Goal: Task Accomplishment & Management: Complete application form

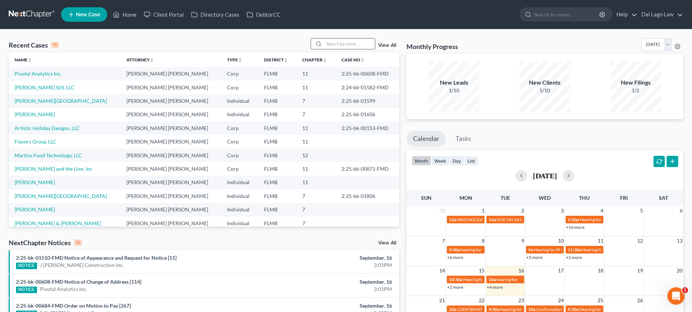
click at [341, 44] on input "search" at bounding box center [349, 43] width 51 height 11
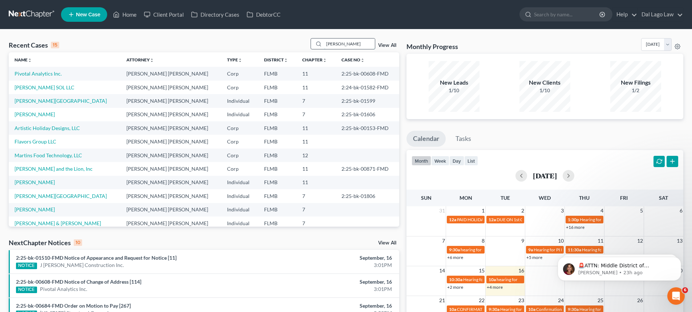
type input "[PERSON_NAME]"
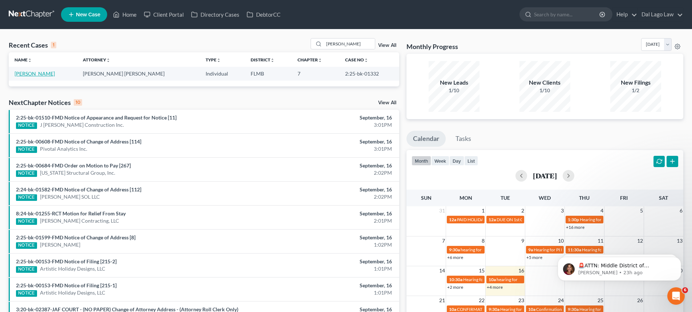
click at [43, 77] on link "[PERSON_NAME]" at bounding box center [35, 73] width 40 height 6
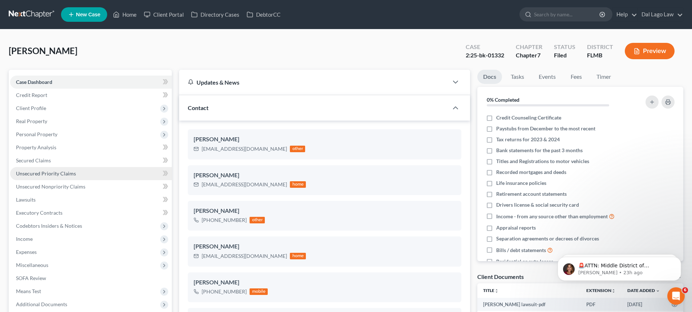
click at [64, 176] on span "Unsecured Priority Claims" at bounding box center [46, 173] width 60 height 6
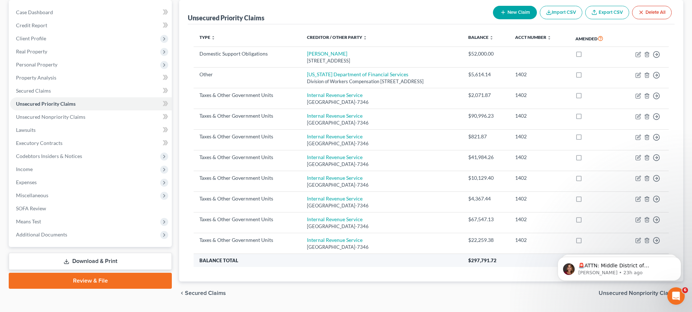
scroll to position [54, 0]
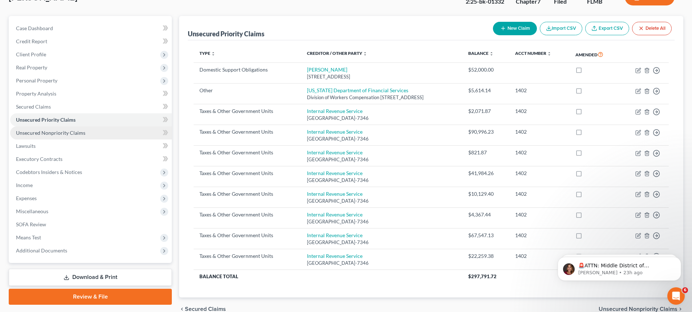
click at [62, 134] on span "Unsecured Nonpriority Claims" at bounding box center [50, 133] width 69 height 6
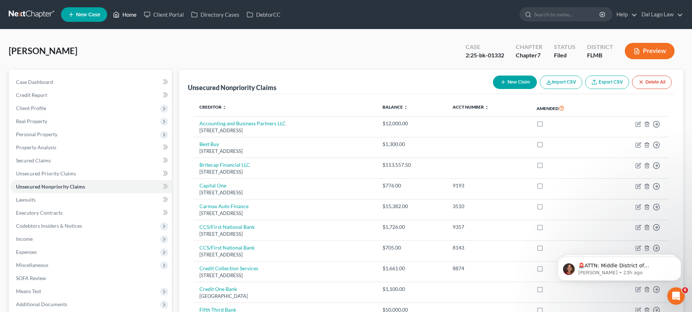
click at [132, 15] on link "Home" at bounding box center [124, 14] width 31 height 13
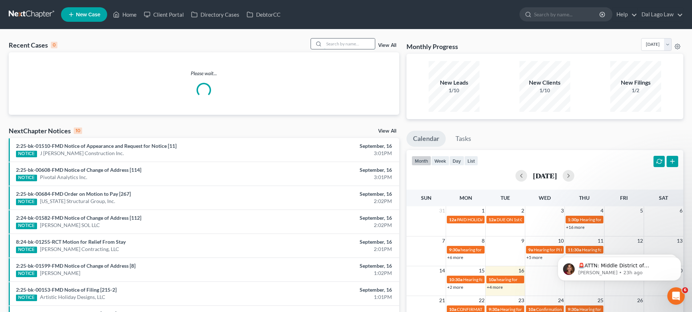
click at [331, 47] on input "search" at bounding box center [349, 43] width 51 height 11
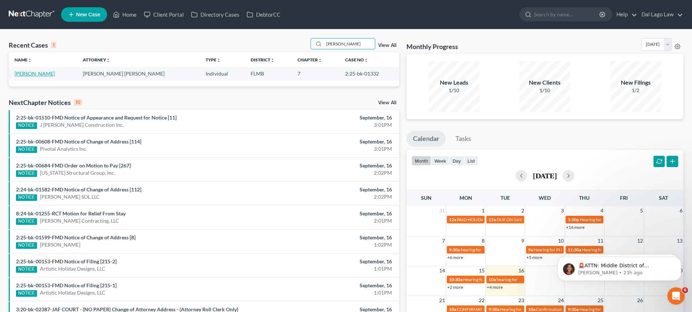
type input "[PERSON_NAME]"
click at [42, 74] on link "[PERSON_NAME]" at bounding box center [35, 73] width 40 height 6
select select "6"
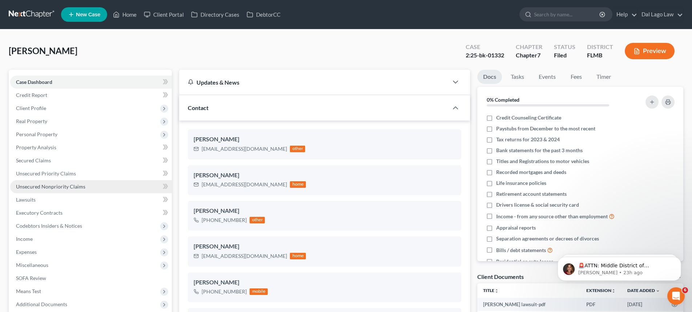
click at [39, 191] on link "Unsecured Nonpriority Claims" at bounding box center [91, 186] width 162 height 13
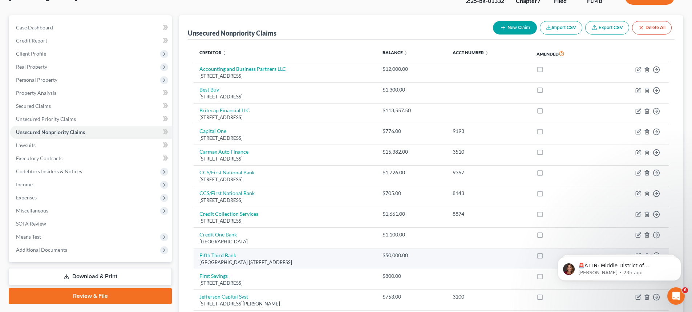
scroll to position [73, 0]
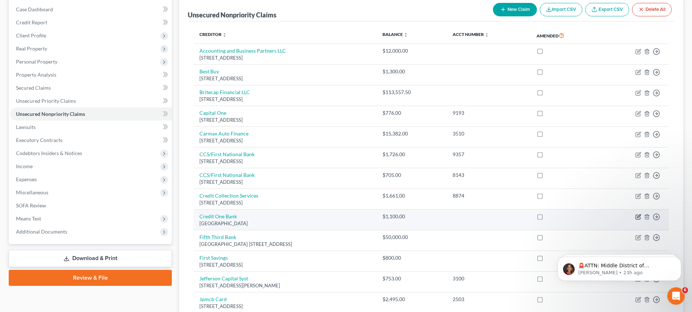
click at [636, 215] on icon "button" at bounding box center [638, 217] width 4 height 4
select select "42"
select select "2"
select select "0"
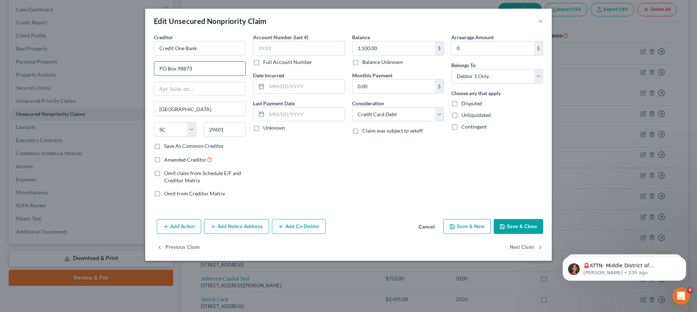
drag, startPoint x: 207, startPoint y: 72, endPoint x: 183, endPoint y: 71, distance: 24.0
click at [183, 71] on input "PO Box 98873" at bounding box center [199, 69] width 91 height 14
click at [202, 89] on input "text" at bounding box center [199, 89] width 91 height 14
click at [185, 108] on input "[GEOGRAPHIC_DATA]" at bounding box center [199, 109] width 91 height 14
drag, startPoint x: 187, startPoint y: 110, endPoint x: 128, endPoint y: 110, distance: 59.2
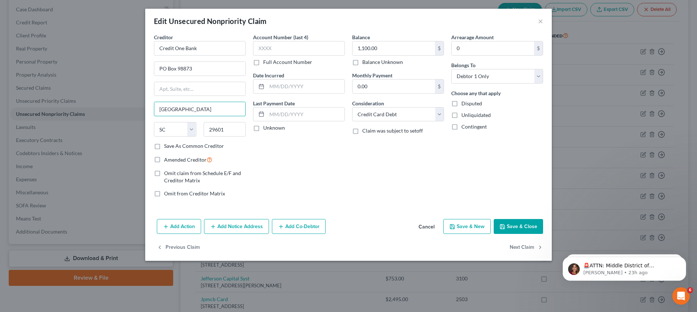
click at [128, 110] on div "Edit Unsecured Nonpriority Claim × Creditor * Credit One Bank [GEOGRAPHIC_DATA]…" at bounding box center [348, 156] width 697 height 312
type input "[GEOGRAPHIC_DATA]"
click at [178, 130] on select "State [US_STATE] AK AR AZ CA CO CT DE DC [GEOGRAPHIC_DATA] [GEOGRAPHIC_DATA] GU…" at bounding box center [175, 129] width 42 height 15
drag, startPoint x: 173, startPoint y: 130, endPoint x: 145, endPoint y: 130, distance: 28.7
click at [145, 130] on div "Edit Unsecured Nonpriority Claim × Creditor * Credit One Bank PO Box 98873 [GEO…" at bounding box center [348, 156] width 697 height 312
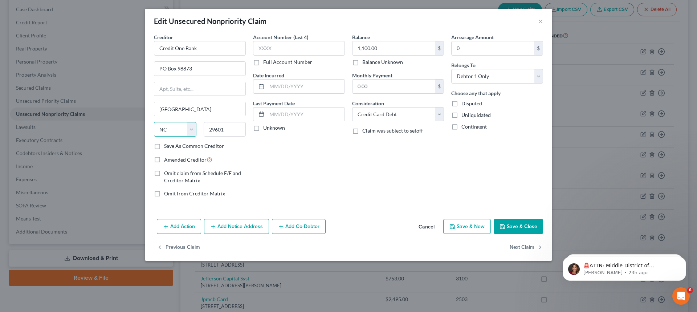
select select "31"
drag, startPoint x: 226, startPoint y: 130, endPoint x: 178, endPoint y: 130, distance: 47.9
click at [178, 130] on div "State [US_STATE] AK AR AZ CA CO CT DE DC [GEOGRAPHIC_DATA] [GEOGRAPHIC_DATA] GU…" at bounding box center [199, 132] width 99 height 20
type input "89193-8873"
click at [515, 223] on button "Save & Close" at bounding box center [518, 226] width 49 height 15
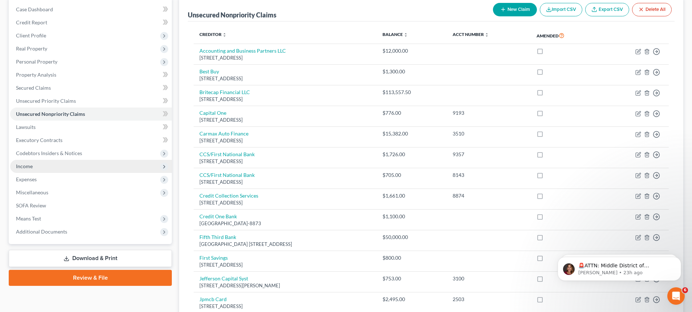
scroll to position [0, 0]
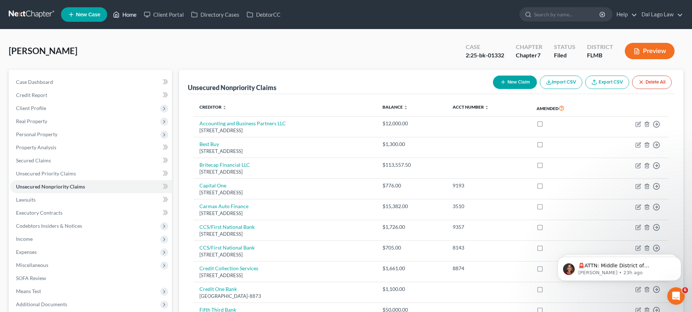
click at [126, 10] on link "Home" at bounding box center [124, 14] width 31 height 13
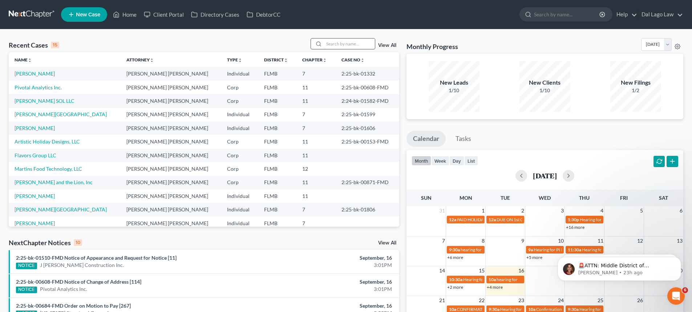
click at [325, 42] on input "search" at bounding box center [349, 43] width 51 height 11
type input "[PERSON_NAME]"
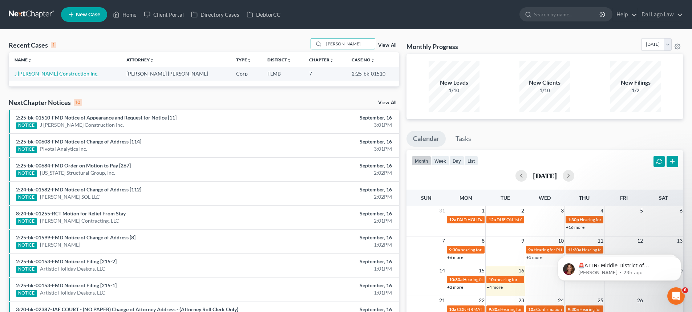
click at [44, 74] on link "J [PERSON_NAME] Construction Inc." at bounding box center [57, 73] width 84 height 6
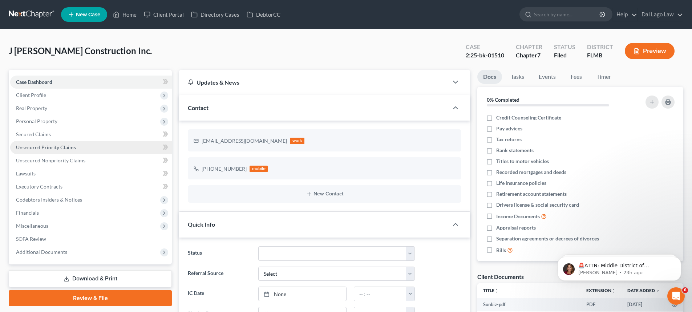
click at [60, 149] on span "Unsecured Priority Claims" at bounding box center [46, 147] width 60 height 6
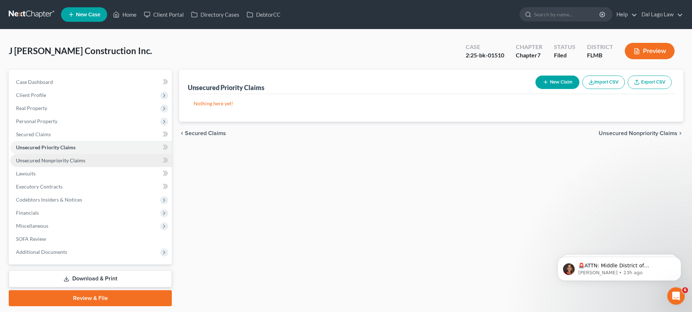
click at [48, 160] on span "Unsecured Nonpriority Claims" at bounding box center [50, 160] width 69 height 6
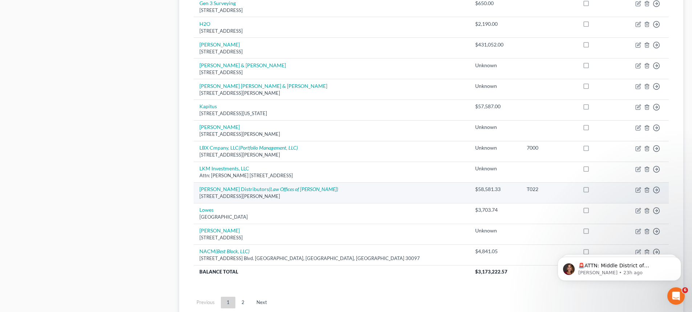
scroll to position [508, 0]
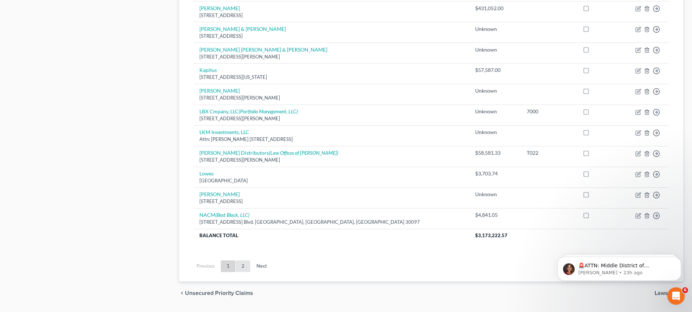
click at [242, 266] on link "2" at bounding box center [243, 266] width 15 height 12
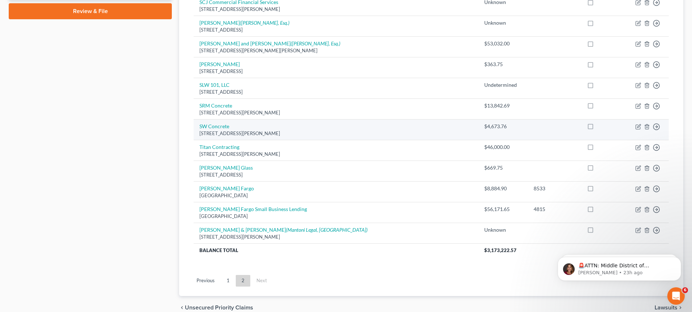
scroll to position [322, 0]
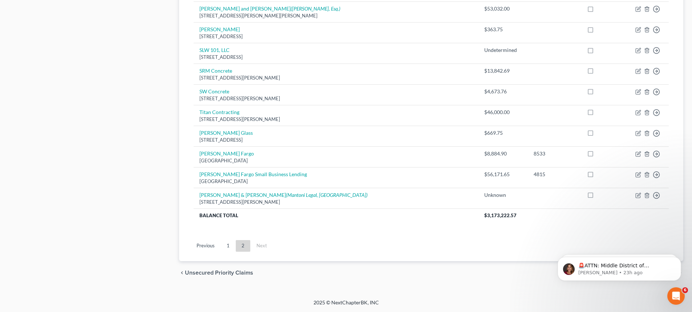
click at [232, 244] on link "1" at bounding box center [228, 246] width 15 height 12
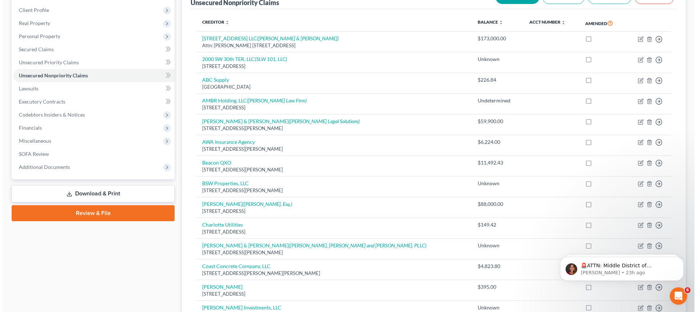
scroll to position [68, 0]
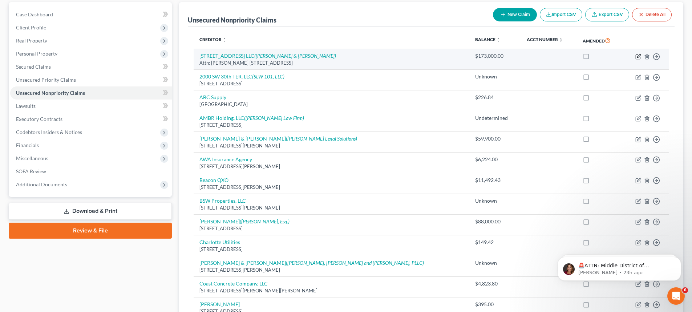
click at [637, 55] on icon "button" at bounding box center [638, 57] width 6 height 6
select select "9"
select select "11"
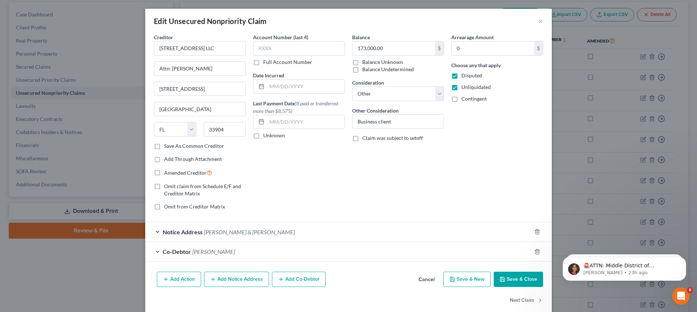
click at [605, 200] on div "Edit Unsecured Nonpriority Claim × Creditor * [STREET_ADDRESS] LLC Attn: [PERSO…" at bounding box center [348, 156] width 697 height 312
click at [538, 23] on button "×" at bounding box center [540, 21] width 5 height 9
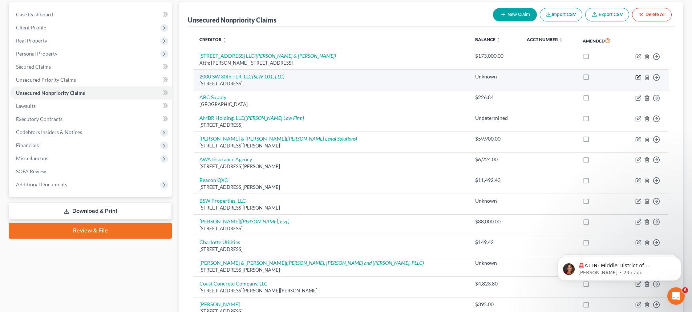
click at [637, 79] on icon "button" at bounding box center [638, 77] width 6 height 6
select select "9"
select select "11"
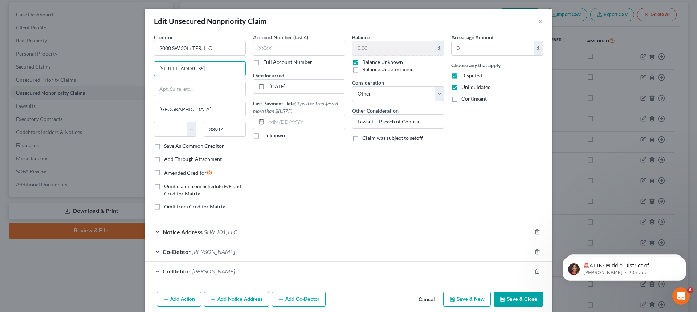
drag, startPoint x: 220, startPoint y: 71, endPoint x: 113, endPoint y: 67, distance: 107.6
click at [113, 67] on div "Edit Unsecured Nonpriority Claim × Creditor * 2000 SW 30th TER, LLC 2000 [GEOGR…" at bounding box center [348, 156] width 697 height 312
paste input "[STREET_ADDRESS]"
type input "[STREET_ADDRESS]"
drag, startPoint x: 228, startPoint y: 130, endPoint x: 187, endPoint y: 120, distance: 42.6
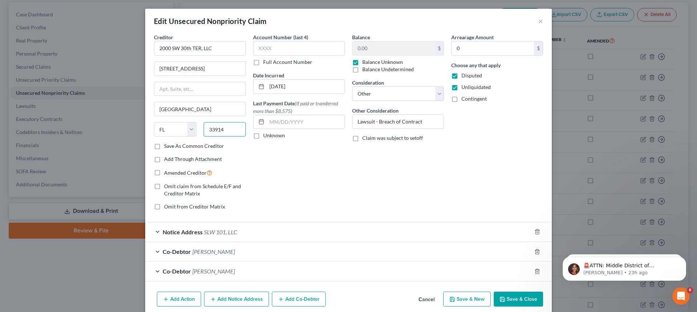
click at [187, 123] on div "State [US_STATE] AK AR AZ CA CO CT DE DC [GEOGRAPHIC_DATA] [GEOGRAPHIC_DATA] GU…" at bounding box center [199, 132] width 99 height 20
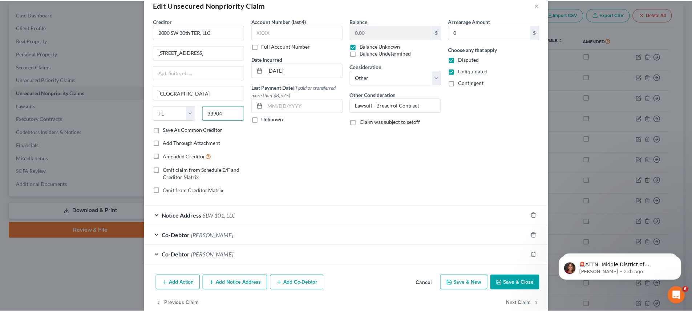
scroll to position [30, 0]
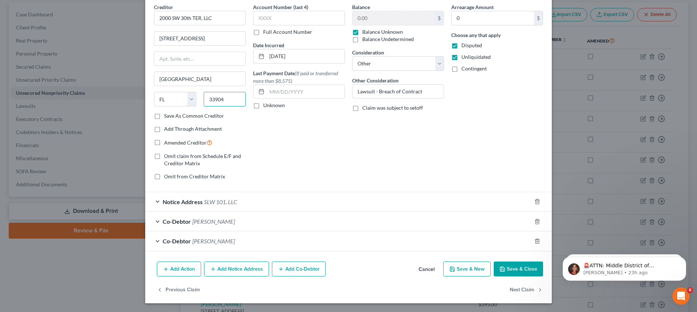
type input "33904"
click at [506, 268] on button "Save & Close" at bounding box center [518, 268] width 49 height 15
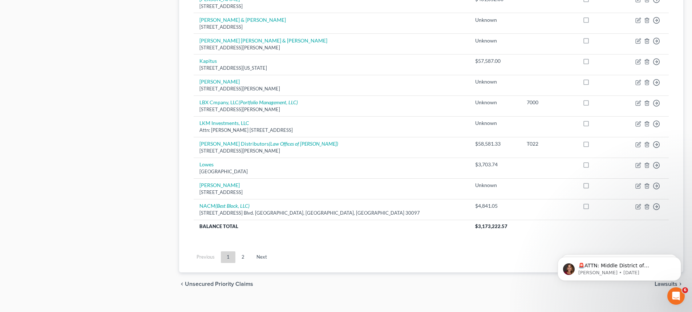
scroll to position [529, 0]
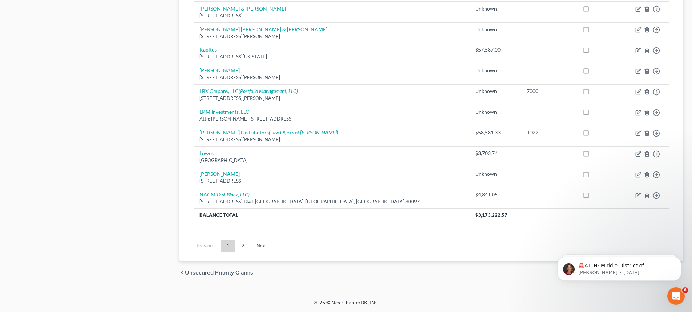
click at [243, 246] on link "2" at bounding box center [243, 246] width 15 height 12
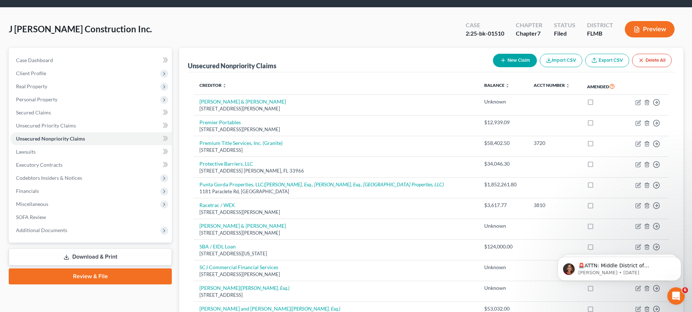
scroll to position [322, 0]
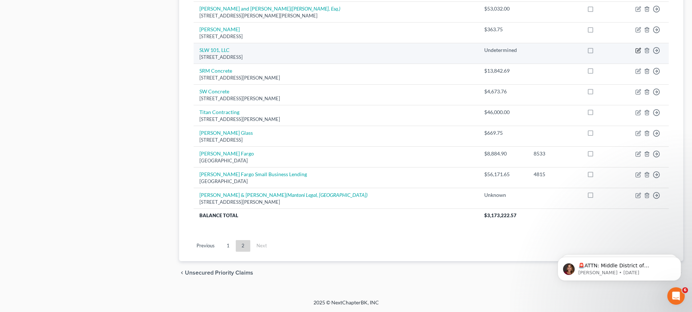
click at [636, 50] on icon "button" at bounding box center [638, 51] width 4 height 4
select select "9"
select select "11"
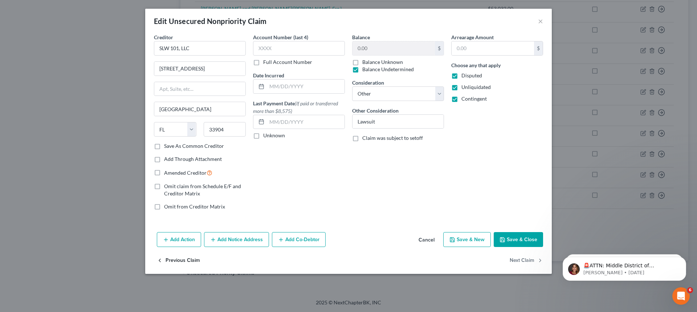
click at [188, 259] on button "Previous Claim" at bounding box center [178, 260] width 43 height 15
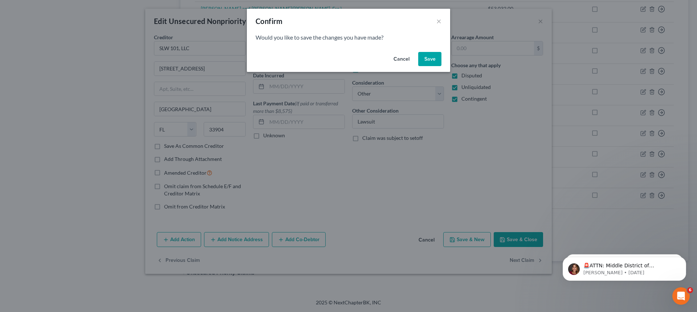
click at [433, 58] on button "Save" at bounding box center [429, 59] width 23 height 15
select select "10"
select select "15"
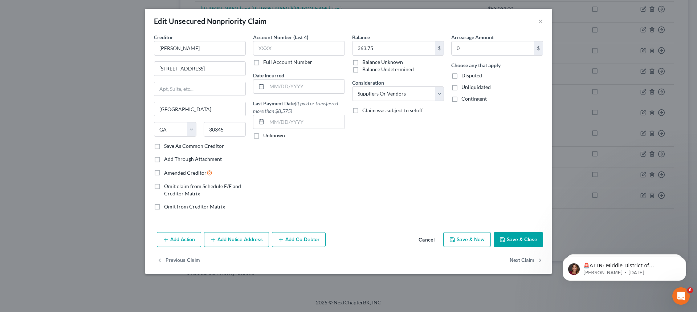
type input "0"
click at [423, 240] on button "Cancel" at bounding box center [427, 240] width 28 height 15
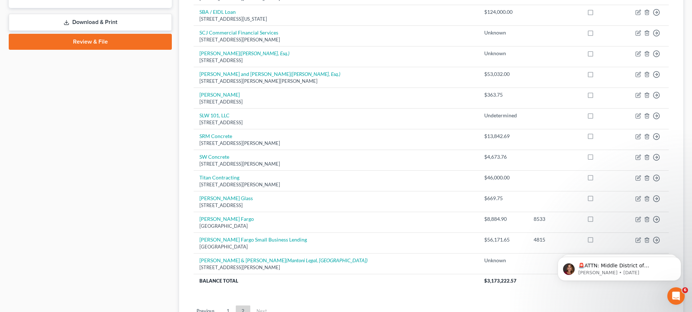
scroll to position [249, 0]
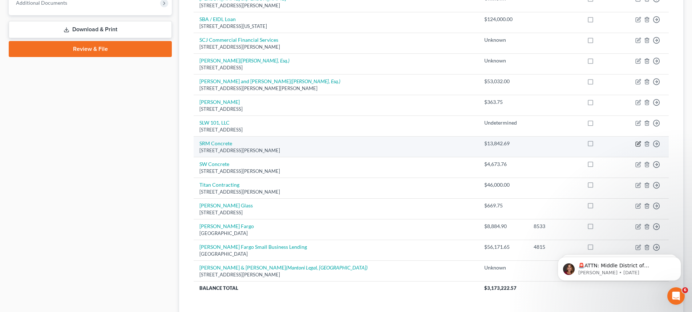
click at [639, 144] on icon "button" at bounding box center [638, 144] width 6 height 6
select select "9"
select select "15"
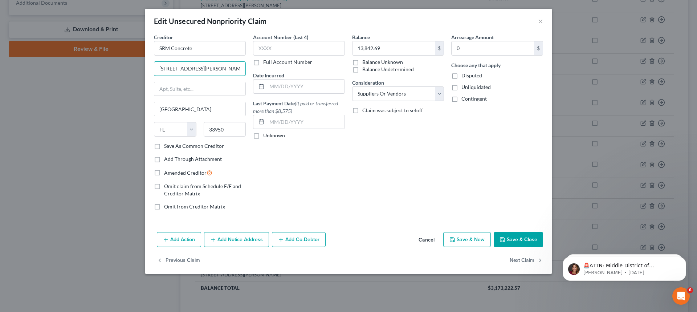
drag, startPoint x: 216, startPoint y: 70, endPoint x: 131, endPoint y: 69, distance: 85.0
click at [131, 69] on div "Edit Unsecured Nonpriority Claim × Creditor * SRM Concrete [STREET_ADDRESS][GEO…" at bounding box center [348, 156] width 697 height 312
paste input "5207 [GEOGRAPHIC_DATA]"
type input "[STREET_ADDRESS]"
drag, startPoint x: 198, startPoint y: 110, endPoint x: 124, endPoint y: 110, distance: 74.5
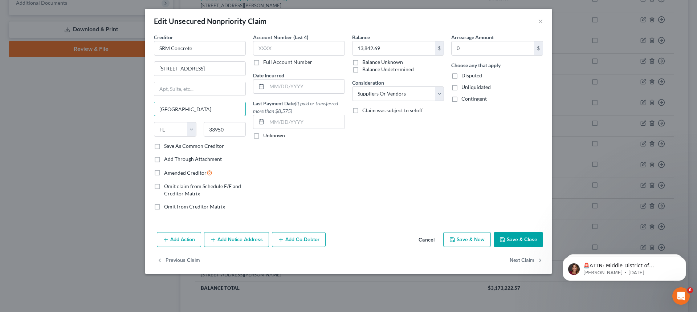
click at [124, 110] on div "Edit Unsecured Nonpriority Claim × Creditor * SRM Concrete 5207 [GEOGRAPHIC_DAT…" at bounding box center [348, 156] width 697 height 312
click at [435, 241] on button "Cancel" at bounding box center [427, 240] width 28 height 15
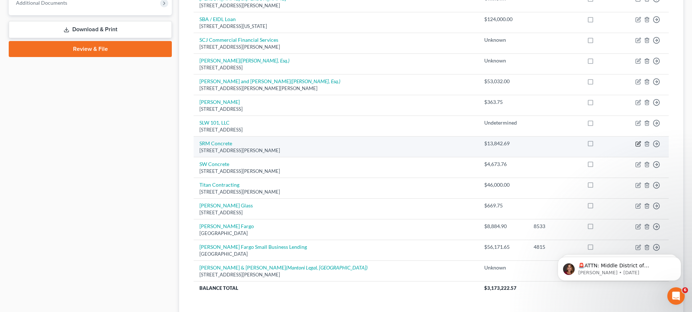
click at [636, 144] on icon "button" at bounding box center [638, 144] width 6 height 6
select select "9"
select select "15"
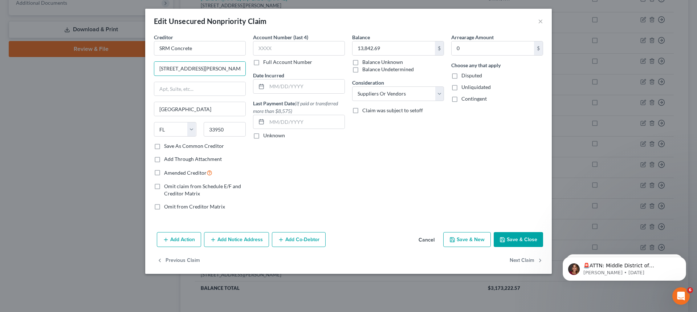
drag, startPoint x: 212, startPoint y: 68, endPoint x: 110, endPoint y: 72, distance: 101.4
click at [110, 72] on div "Edit Unsecured Nonpriority Claim × Creditor * SRM Concrete [STREET_ADDRESS][GEO…" at bounding box center [348, 156] width 697 height 312
paste input "[STREET_ADDRESS][PERSON_NAME]"
type input "[STREET_ADDRESS][PERSON_NAME]"
drag, startPoint x: 190, startPoint y: 110, endPoint x: 87, endPoint y: 111, distance: 103.2
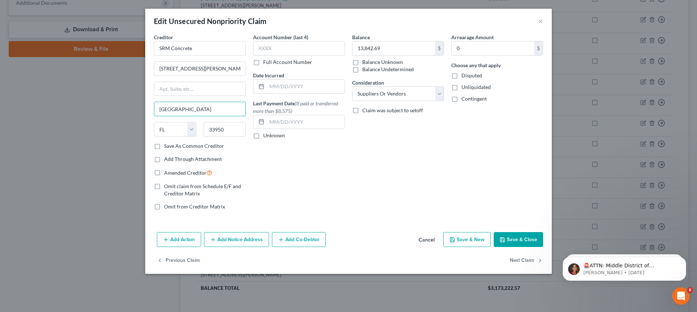
click at [86, 111] on div "Edit Unsecured Nonpriority Claim × Creditor * SRM Concrete 1000 [PERSON_NAME] C…" at bounding box center [348, 156] width 697 height 312
paste input "Murfreesboro"
type input "Murfreesboro"
click at [188, 128] on select "State [US_STATE] AK AR AZ CA CO CT DE DC [GEOGRAPHIC_DATA] [GEOGRAPHIC_DATA] GU…" at bounding box center [175, 129] width 42 height 15
select select "44"
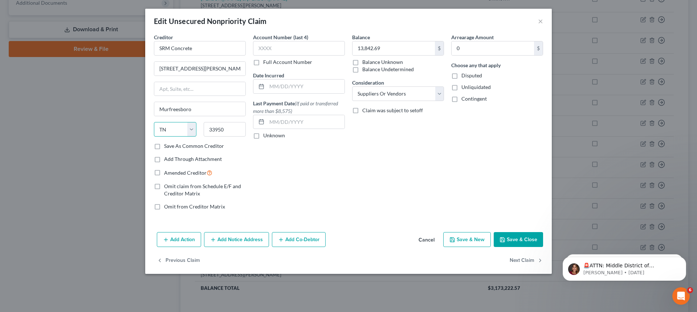
click at [154, 122] on select "State [US_STATE] AK AR AZ CA CO CT DE DC [GEOGRAPHIC_DATA] [GEOGRAPHIC_DATA] GU…" at bounding box center [175, 129] width 42 height 15
click at [233, 128] on input "33950" at bounding box center [225, 129] width 42 height 15
drag, startPoint x: 236, startPoint y: 131, endPoint x: 183, endPoint y: 130, distance: 53.0
click at [183, 130] on div "State [US_STATE] AK AR AZ CA CO CT DE DC [GEOGRAPHIC_DATA] [GEOGRAPHIC_DATA] GU…" at bounding box center [199, 132] width 99 height 20
type input "37129"
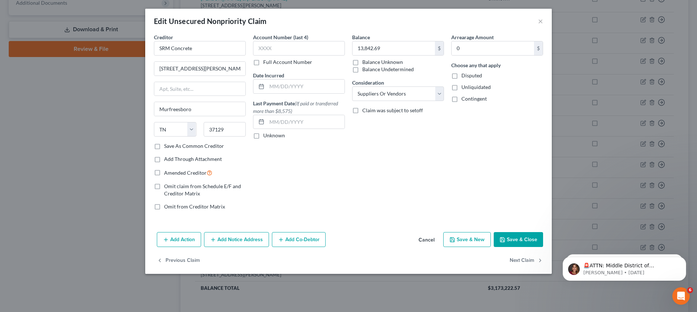
click at [513, 238] on button "Save & Close" at bounding box center [518, 239] width 49 height 15
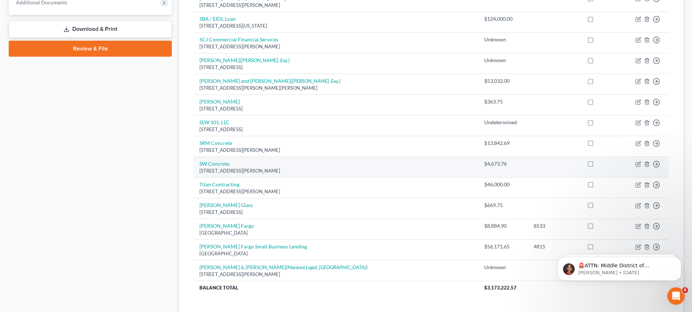
scroll to position [322, 0]
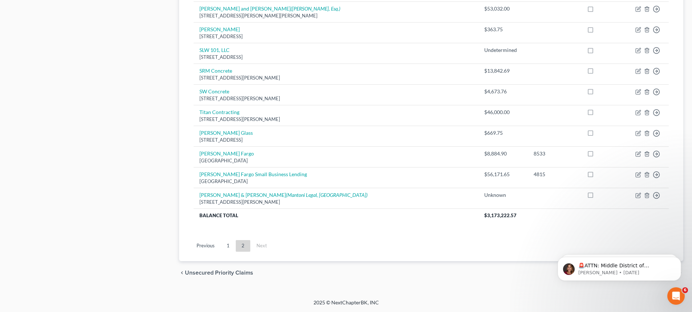
click at [228, 244] on link "1" at bounding box center [228, 246] width 15 height 12
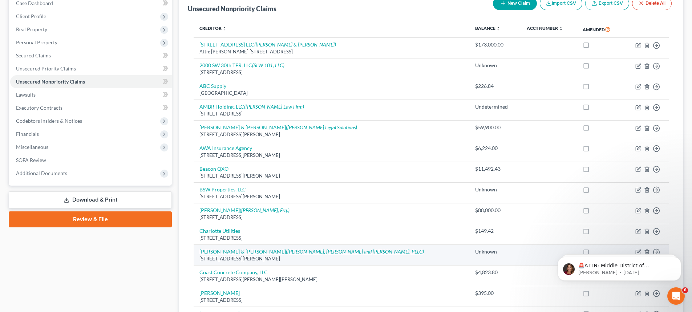
scroll to position [0, 0]
